Goal: Navigation & Orientation: Find specific page/section

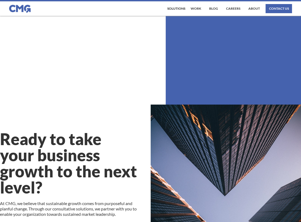
click at [121, 130] on div "Ready to take your business growth to the next level? At [GEOGRAPHIC_DATA], we …" at bounding box center [71, 203] width 143 height 156
click at [88, 173] on h1 "Ready to take your business growth to the next level?" at bounding box center [71, 163] width 143 height 64
click at [84, 124] on div "Ready to take your business growth to the next level? At [GEOGRAPHIC_DATA], we …" at bounding box center [71, 219] width 143 height 231
click at [67, 7] on div "Contact Solutions Our Solutions Transform, Grow, thrive Thrive Number Assessmen…" at bounding box center [164, 8] width 254 height 9
drag, startPoint x: 32, startPoint y: 7, endPoint x: 12, endPoint y: 10, distance: 20.8
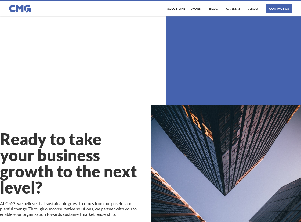
click at [12, 10] on div "Contact Solutions Our Solutions Transform, Grow, thrive Thrive Number Assessmen…" at bounding box center [150, 8] width 283 height 9
drag, startPoint x: 12, startPoint y: 10, endPoint x: 89, endPoint y: 39, distance: 82.6
click at [69, 24] on section "Ready to take your business growth to the next level? At [GEOGRAPHIC_DATA], we …" at bounding box center [150, 191] width 301 height 351
